Goal: Find specific page/section: Find specific page/section

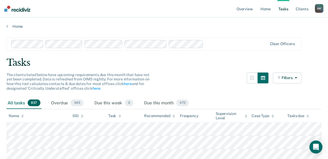
click at [68, 8] on nav "Overview Home Tasks Client s [PERSON_NAME] [PERSON_NAME] Profile How it works L…" at bounding box center [164, 8] width 328 height 17
click at [51, 25] on link "Home" at bounding box center [164, 26] width 315 height 5
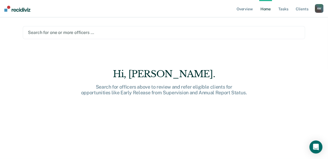
click at [67, 30] on div at bounding box center [164, 32] width 272 height 6
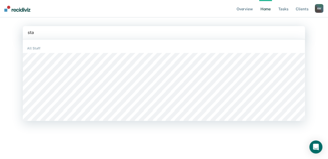
type input "stac"
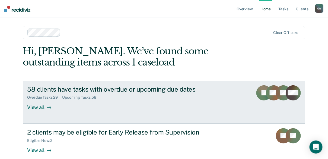
click at [34, 108] on div "View all" at bounding box center [42, 105] width 30 height 11
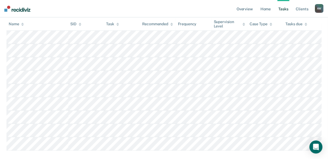
scroll to position [1204, 0]
